Goal: Find specific page/section: Find specific page/section

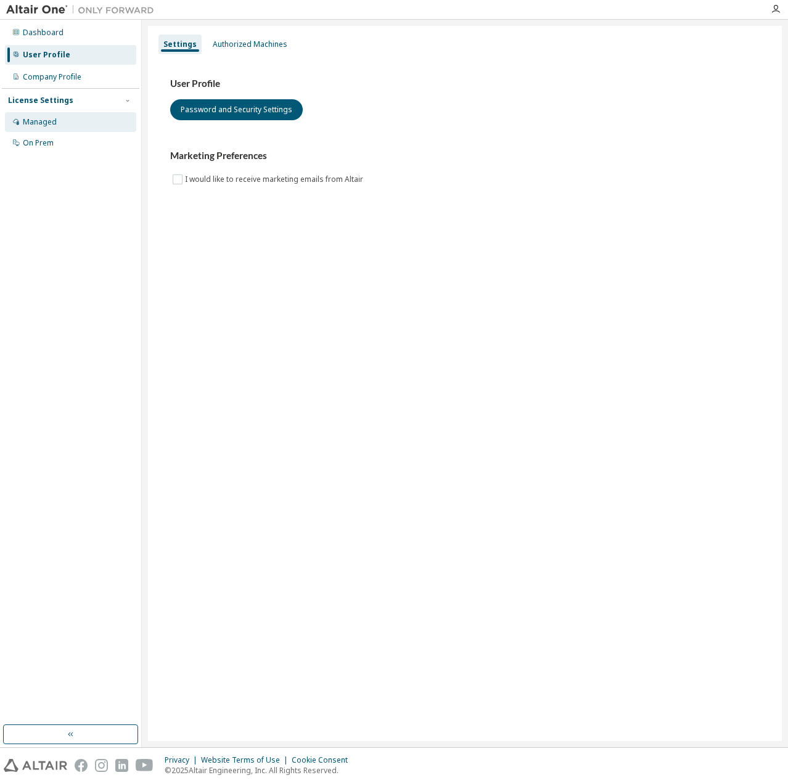
click at [53, 130] on div "Managed" at bounding box center [70, 122] width 131 height 20
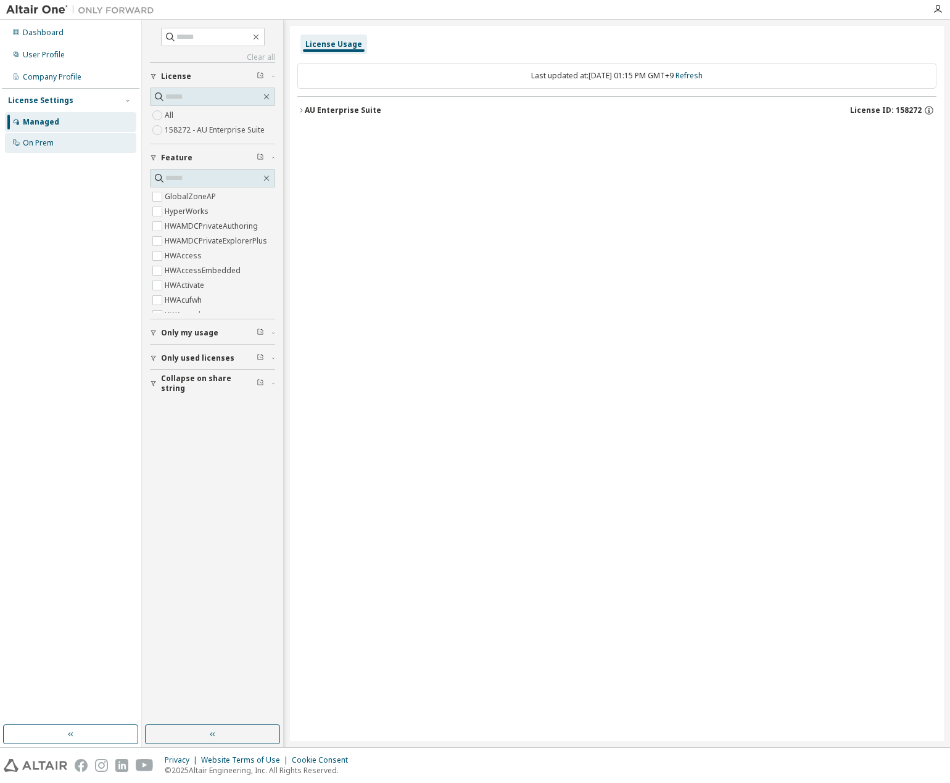
click at [72, 144] on div "On Prem" at bounding box center [70, 143] width 131 height 20
